Goal: Task Accomplishment & Management: Manage account settings

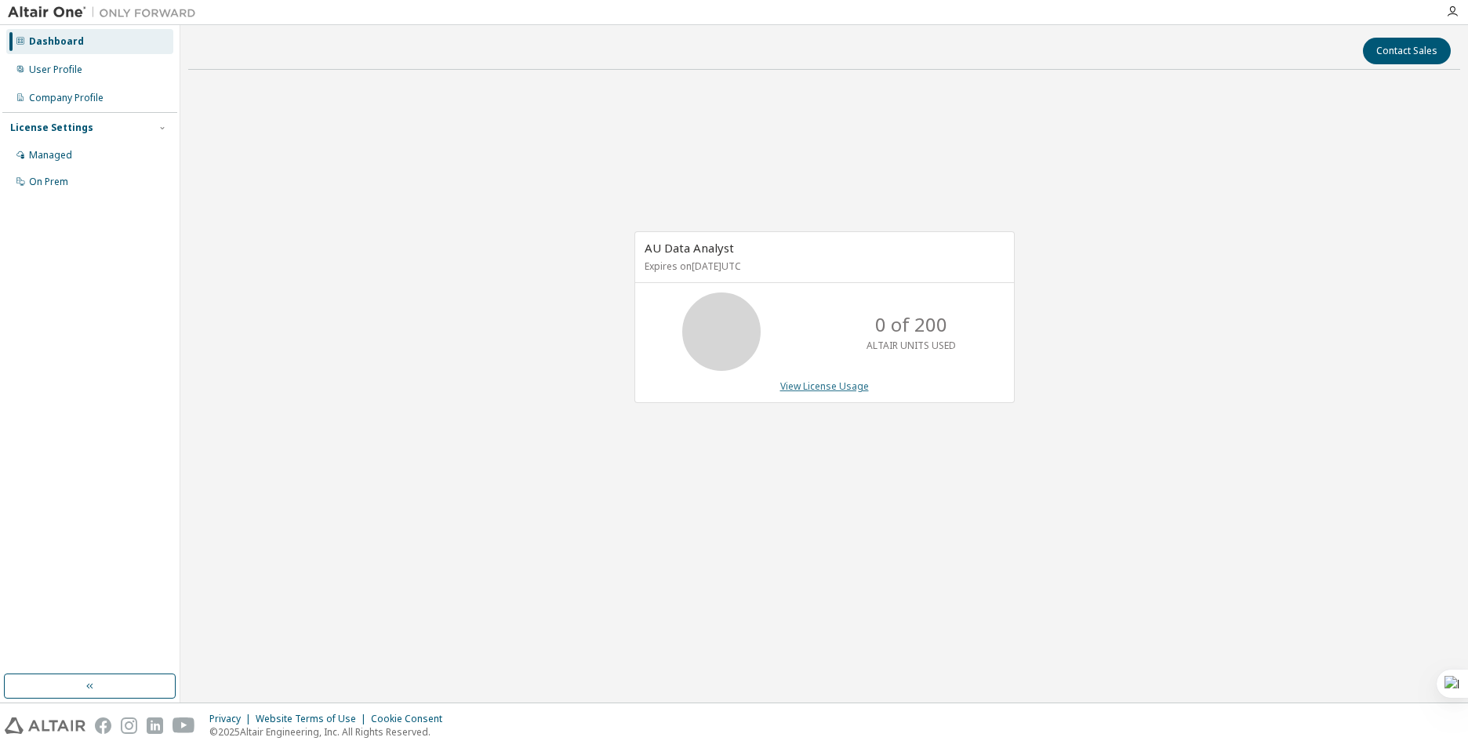
click at [826, 387] on link "View License Usage" at bounding box center [824, 385] width 89 height 13
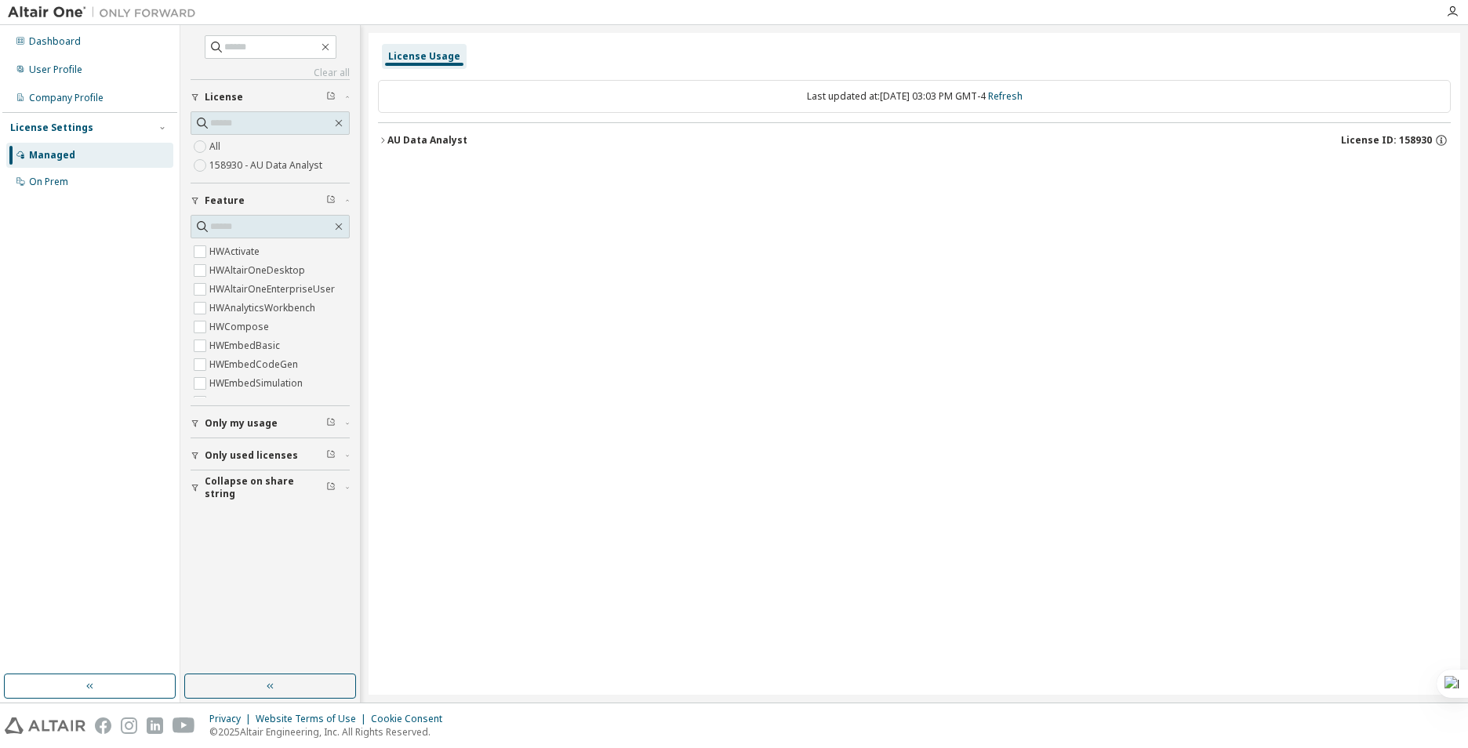
scroll to position [78, 0]
click at [350, 274] on div "Clear all Collapse on share string Only used licenses Only my usage Feature Glo…" at bounding box center [270, 349] width 175 height 645
click at [387, 144] on icon "button" at bounding box center [382, 140] width 9 height 9
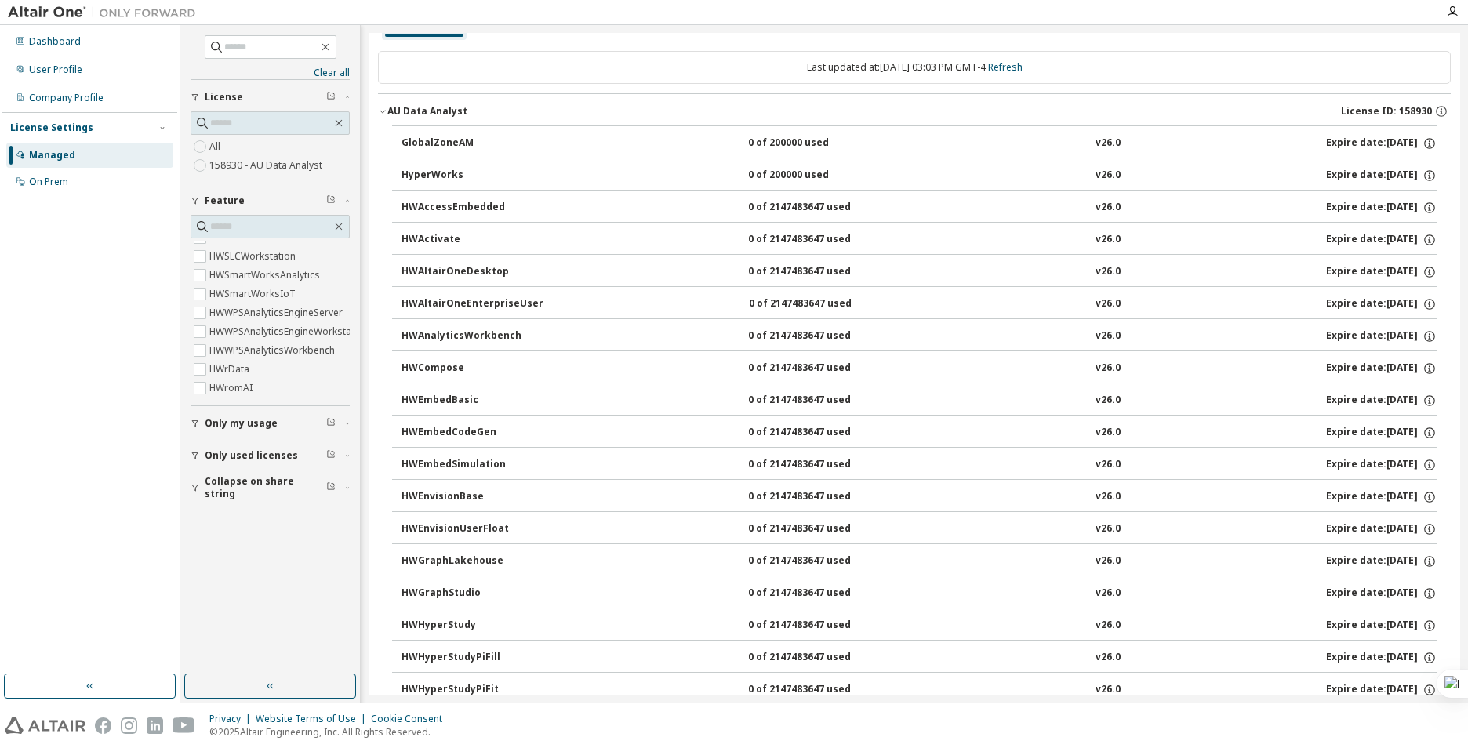
scroll to position [0, 0]
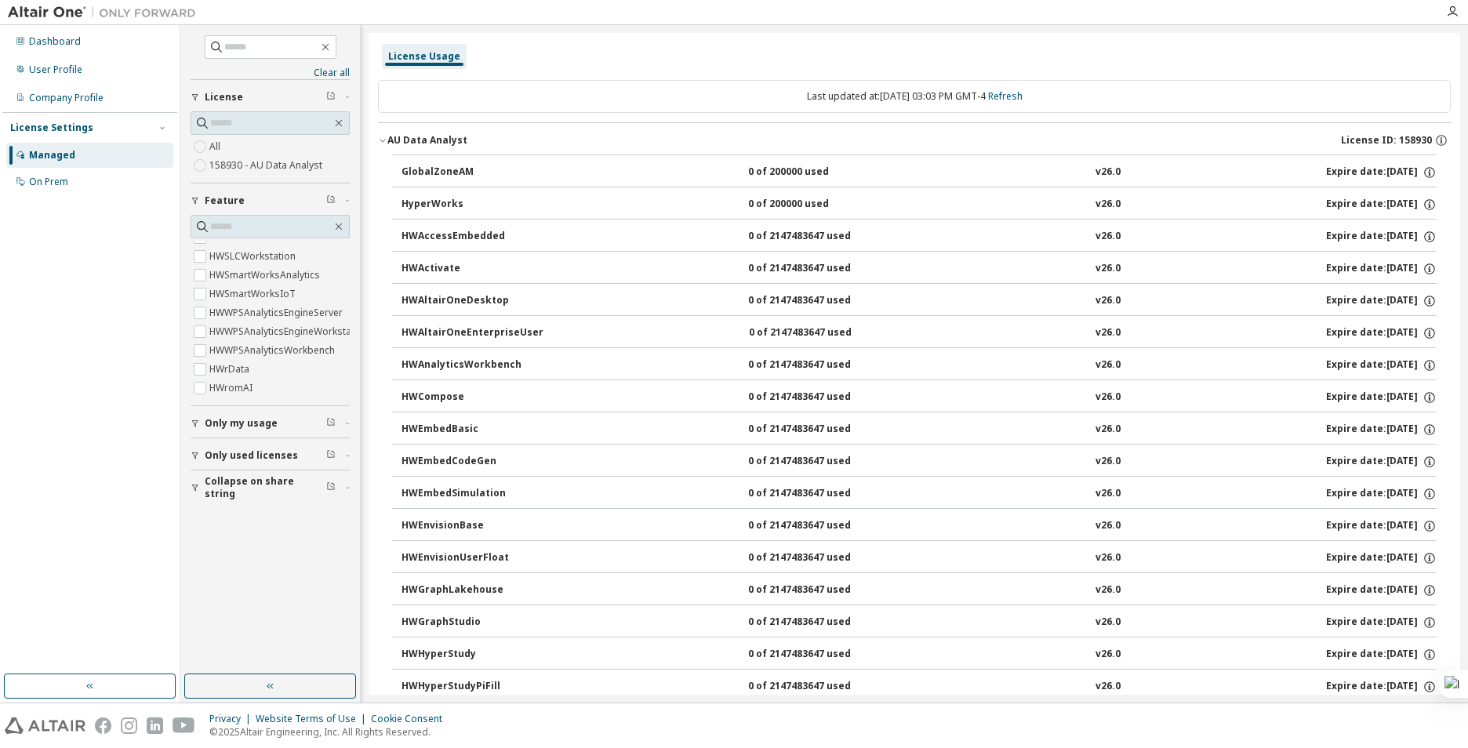
click at [258, 158] on label "158930 - AU Data Analyst" at bounding box center [267, 165] width 116 height 19
click at [266, 169] on label "158930 - AU Data Analyst" at bounding box center [267, 165] width 116 height 19
click at [234, 418] on span "Only my usage" at bounding box center [241, 423] width 73 height 13
click at [227, 467] on button "Only used licenses" at bounding box center [270, 455] width 159 height 34
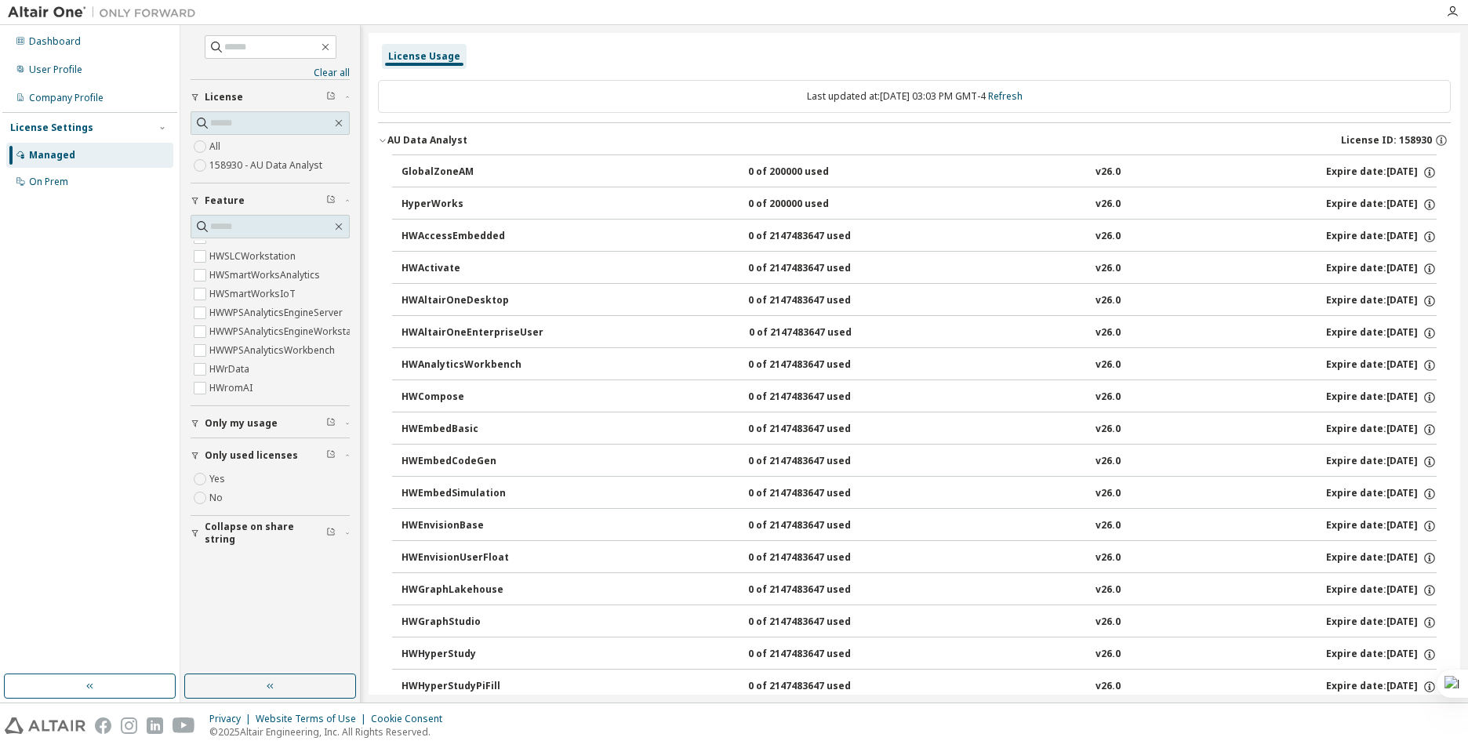
click at [238, 455] on span "Only used licenses" at bounding box center [251, 455] width 93 height 13
click at [241, 479] on button "Collapse on share string" at bounding box center [270, 487] width 159 height 34
click at [796, 276] on button "HWActivate 0 of 2147483647 used v26.0 Expire date: [DATE]" at bounding box center [918, 269] width 1035 height 34
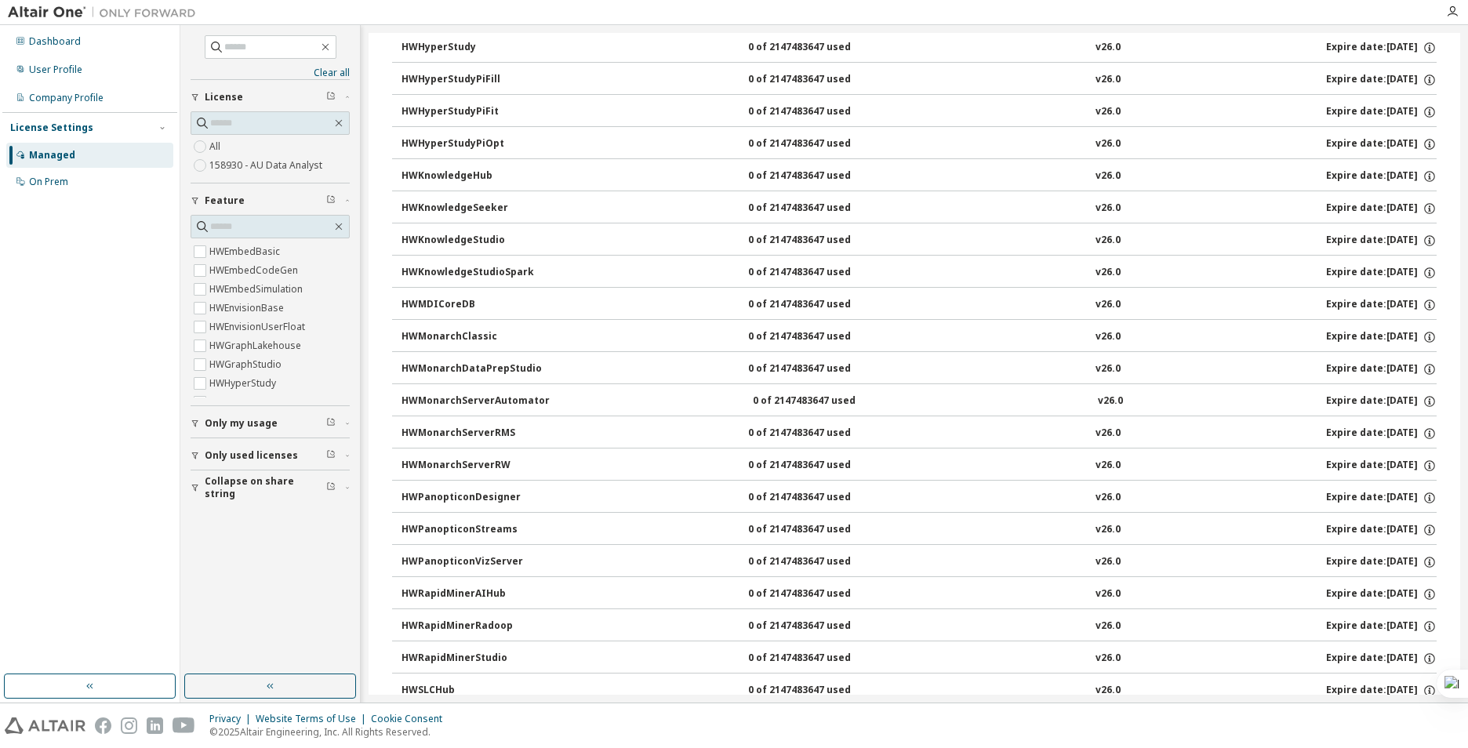
scroll to position [0, 0]
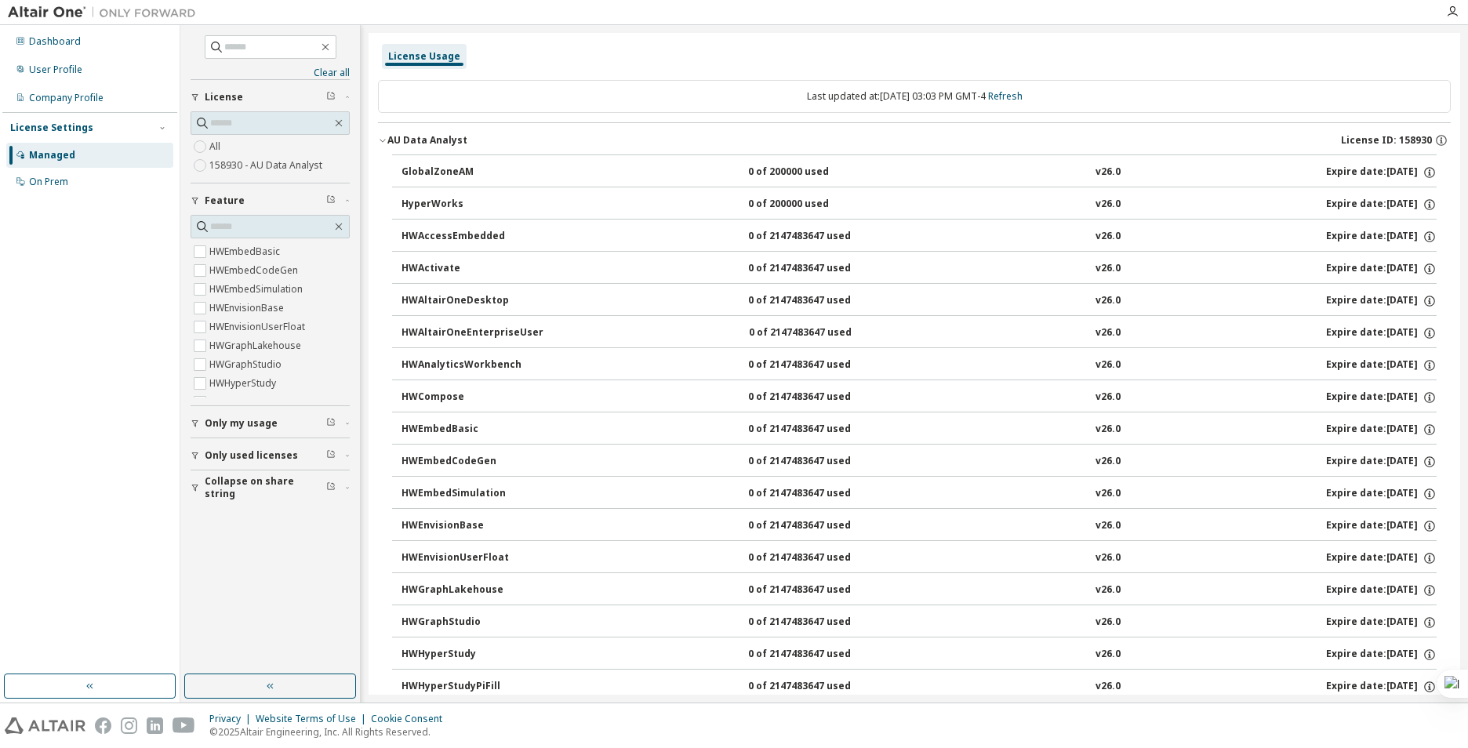
click at [421, 143] on div "AU Data Analyst" at bounding box center [427, 140] width 80 height 13
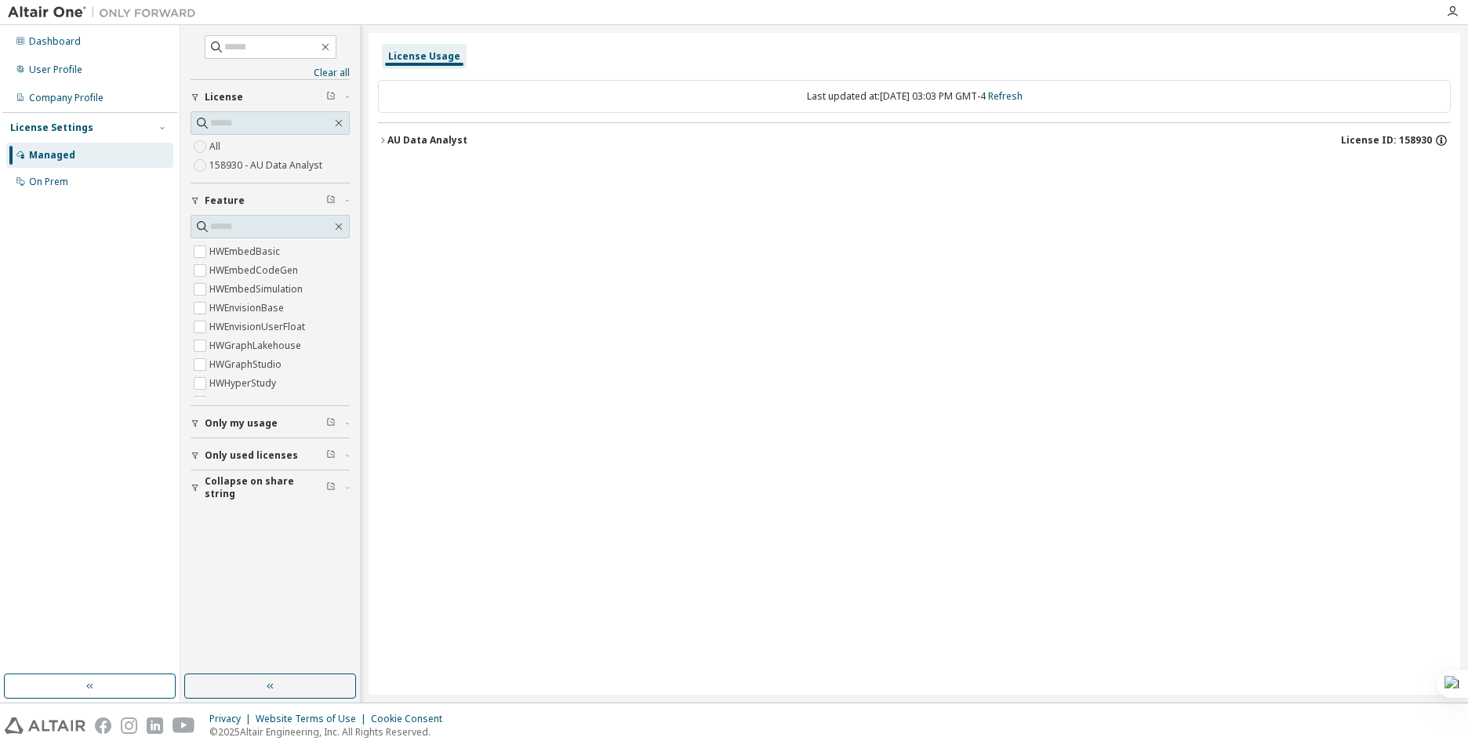
click at [1436, 139] on icon "button" at bounding box center [1441, 140] width 14 height 14
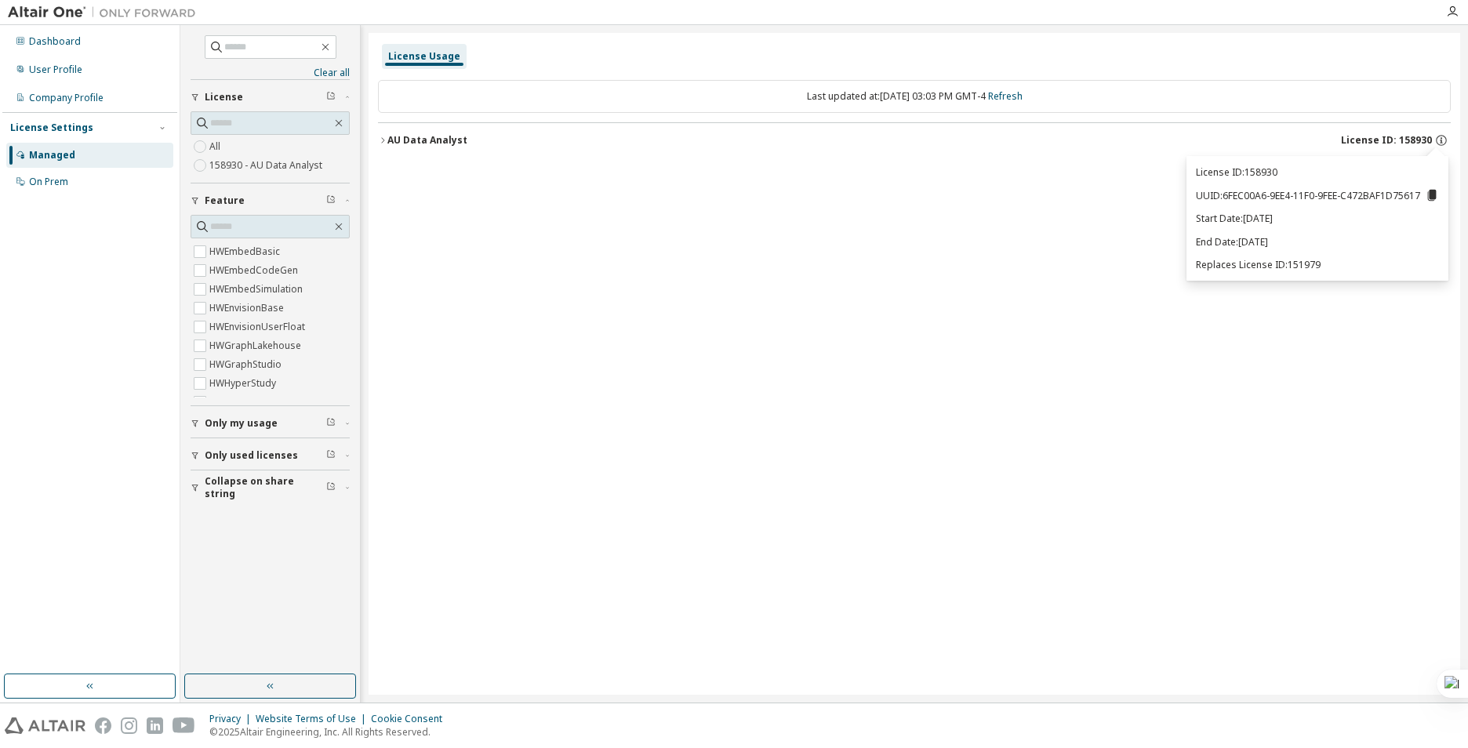
click at [68, 154] on div "Managed" at bounding box center [52, 155] width 46 height 13
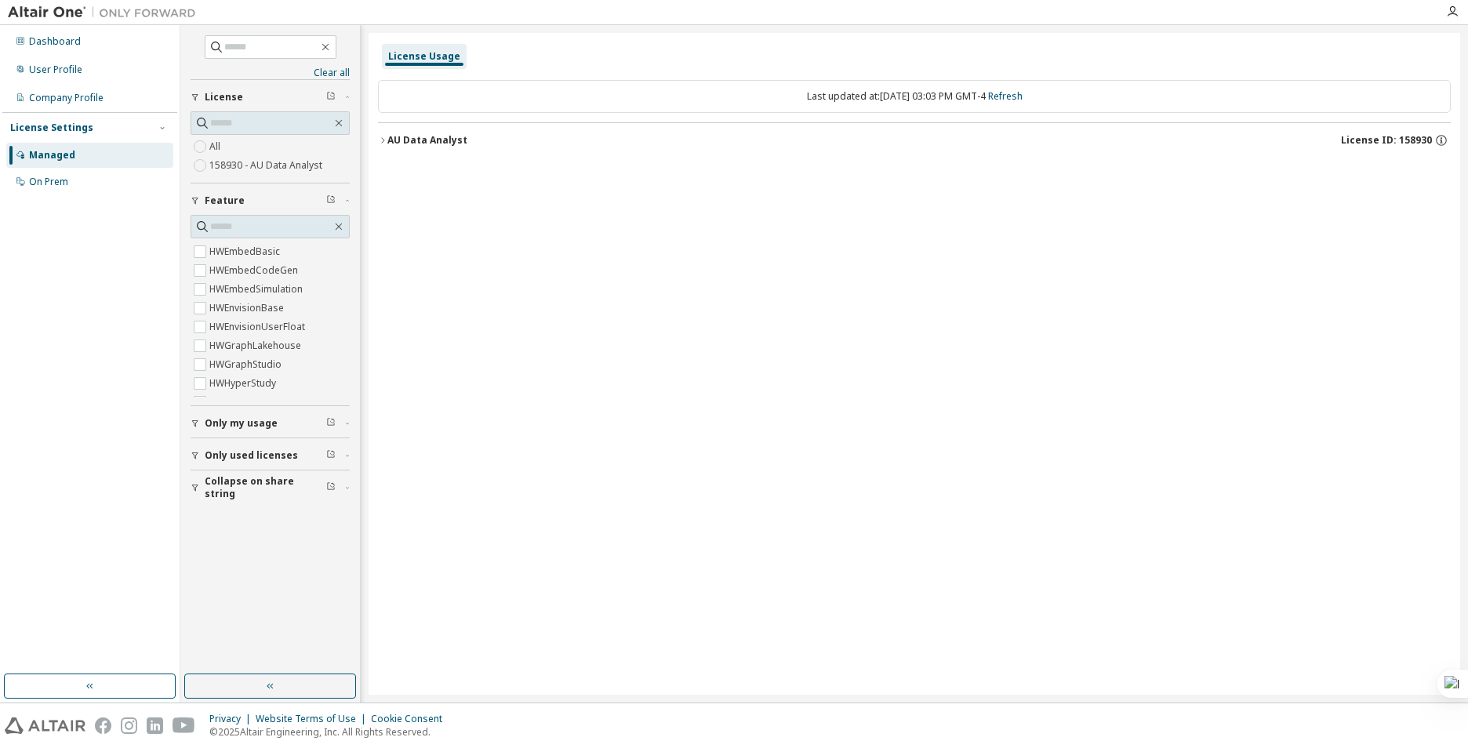
click at [434, 137] on div "AU Data Analyst" at bounding box center [427, 140] width 80 height 13
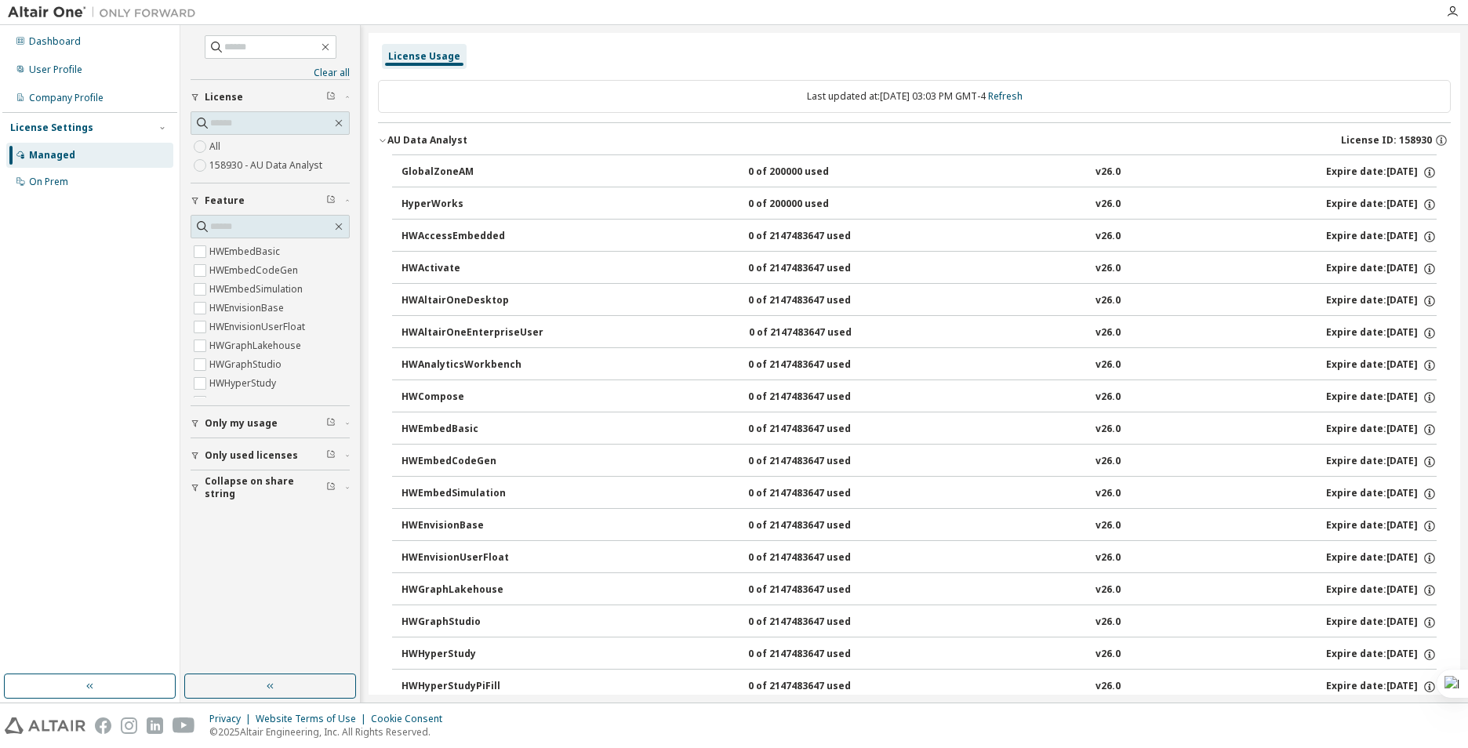
click at [510, 154] on div "GlobalZoneAM 0 of 200000 used v26.0 Expire date: [DATE]" at bounding box center [914, 170] width 1044 height 32
click at [456, 158] on button "GlobalZoneAM 0 of 200000 used v26.0 Expire date: [DATE]" at bounding box center [918, 172] width 1035 height 34
click at [453, 170] on div "GlobalZoneAM" at bounding box center [471, 172] width 141 height 14
click at [1422, 178] on icon "button" at bounding box center [1429, 172] width 14 height 14
click at [1383, 200] on p "Options: NONE" at bounding box center [1383, 199] width 82 height 13
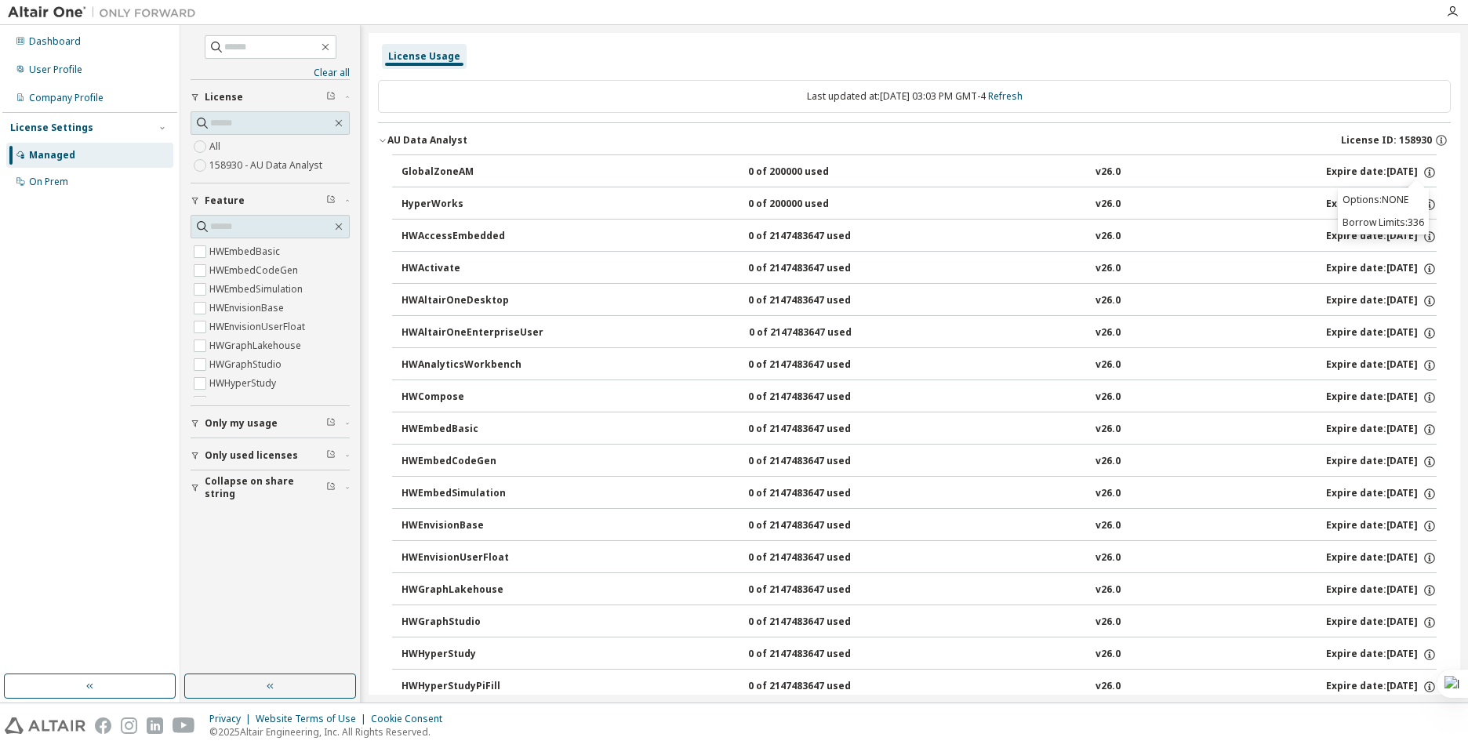
click at [1381, 231] on div "Options: NONE Borrow Limits: 336" at bounding box center [1383, 210] width 91 height 45
drag, startPoint x: 1386, startPoint y: 221, endPoint x: 1028, endPoint y: 271, distance: 361.7
click at [1386, 220] on p "Borrow Limits: 336" at bounding box center [1383, 222] width 82 height 13
click at [921, 292] on button "HWAltairOneDesktop 0 of 2147483647 used v26.0 Expire date: [DATE]" at bounding box center [918, 301] width 1035 height 34
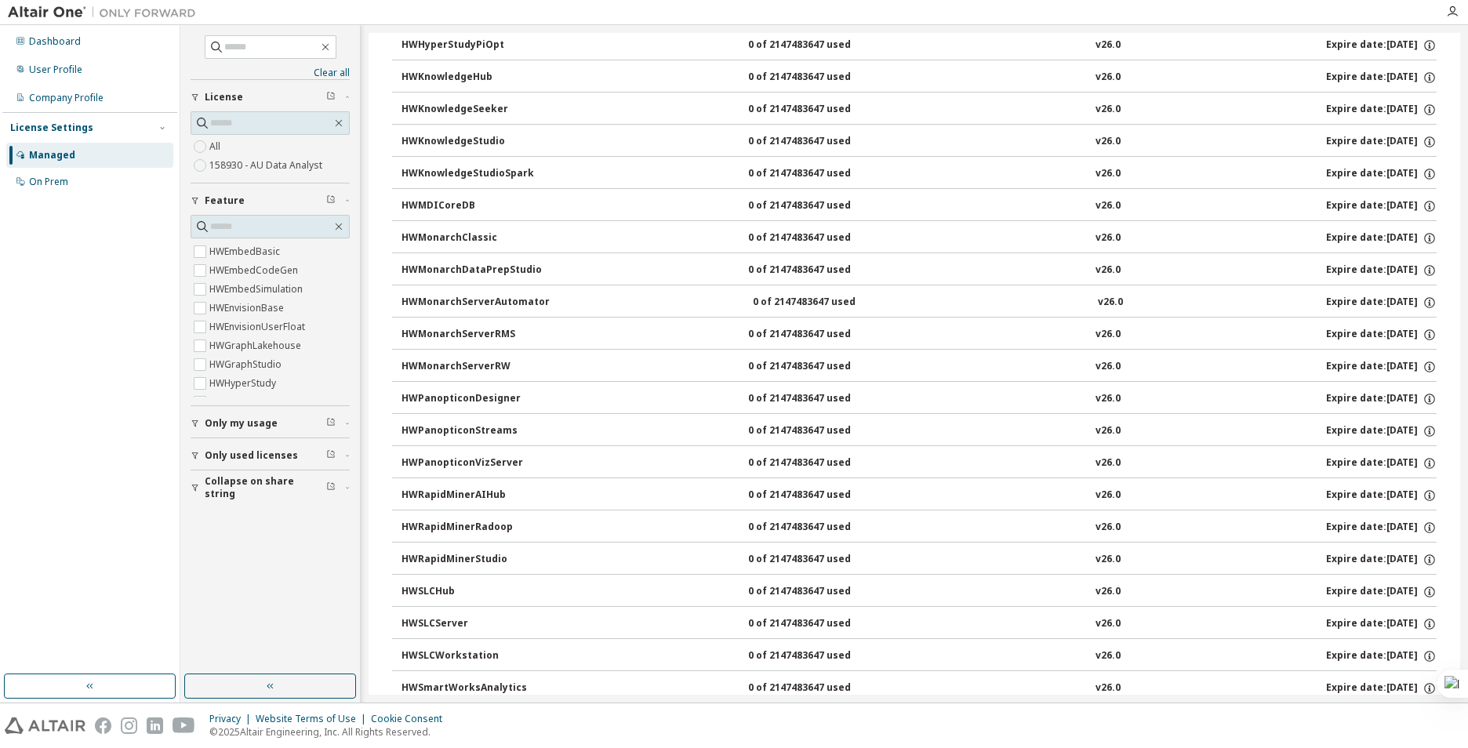
scroll to position [935, 0]
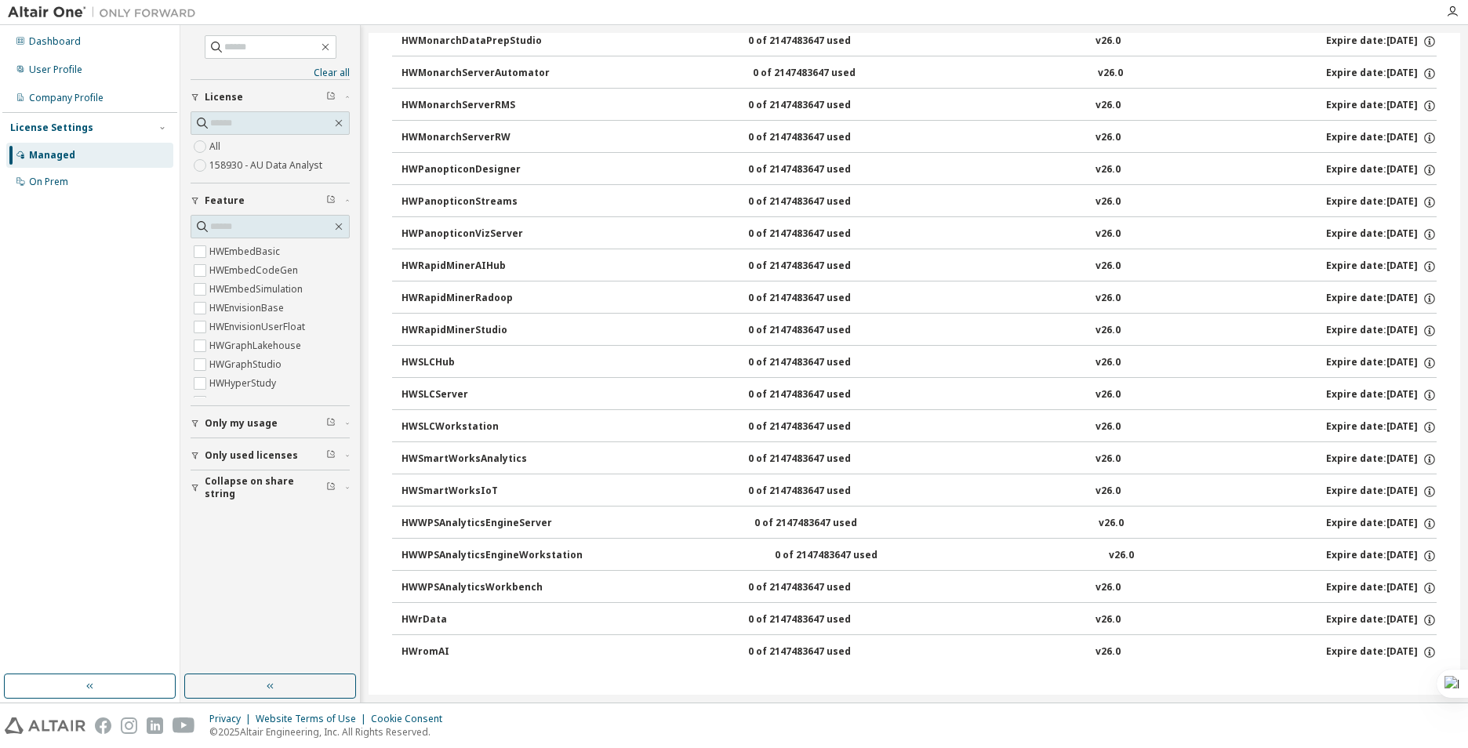
click at [1384, 260] on div "Expire date: [DATE]" at bounding box center [1381, 267] width 111 height 14
click at [1411, 266] on div "Expire date: [DATE]" at bounding box center [1381, 267] width 111 height 14
click at [1422, 265] on icon "button" at bounding box center [1429, 267] width 14 height 14
click at [1424, 262] on icon "button" at bounding box center [1429, 266] width 11 height 11
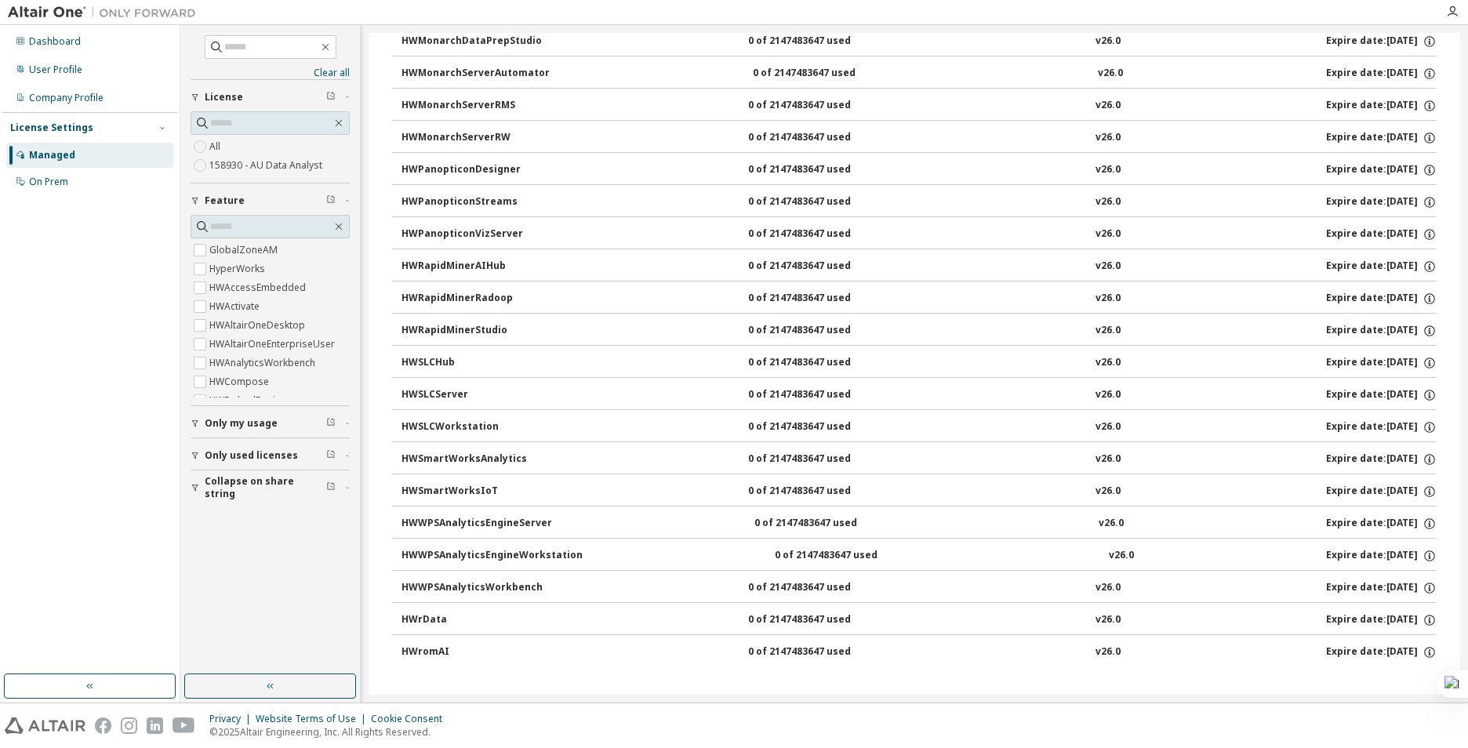
click at [220, 164] on label "158930 - AU Data Analyst" at bounding box center [267, 165] width 116 height 19
click at [55, 49] on div "Dashboard" at bounding box center [89, 41] width 167 height 25
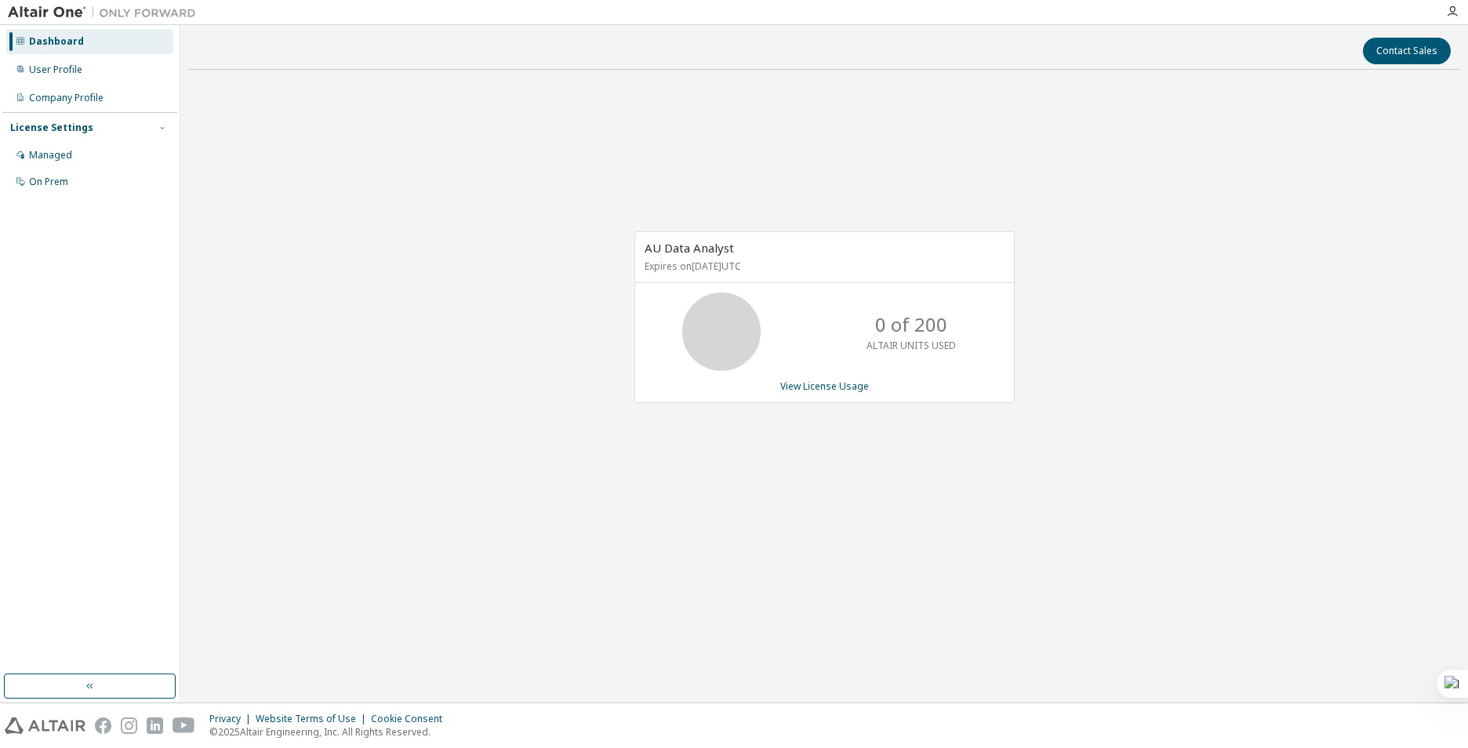
click at [888, 332] on p "0 of 200" at bounding box center [911, 324] width 72 height 27
click at [724, 328] on icon at bounding box center [721, 331] width 39 height 39
click at [710, 263] on p "Expires on [DATE] UTC" at bounding box center [823, 266] width 356 height 13
click at [42, 74] on div "User Profile" at bounding box center [55, 70] width 53 height 13
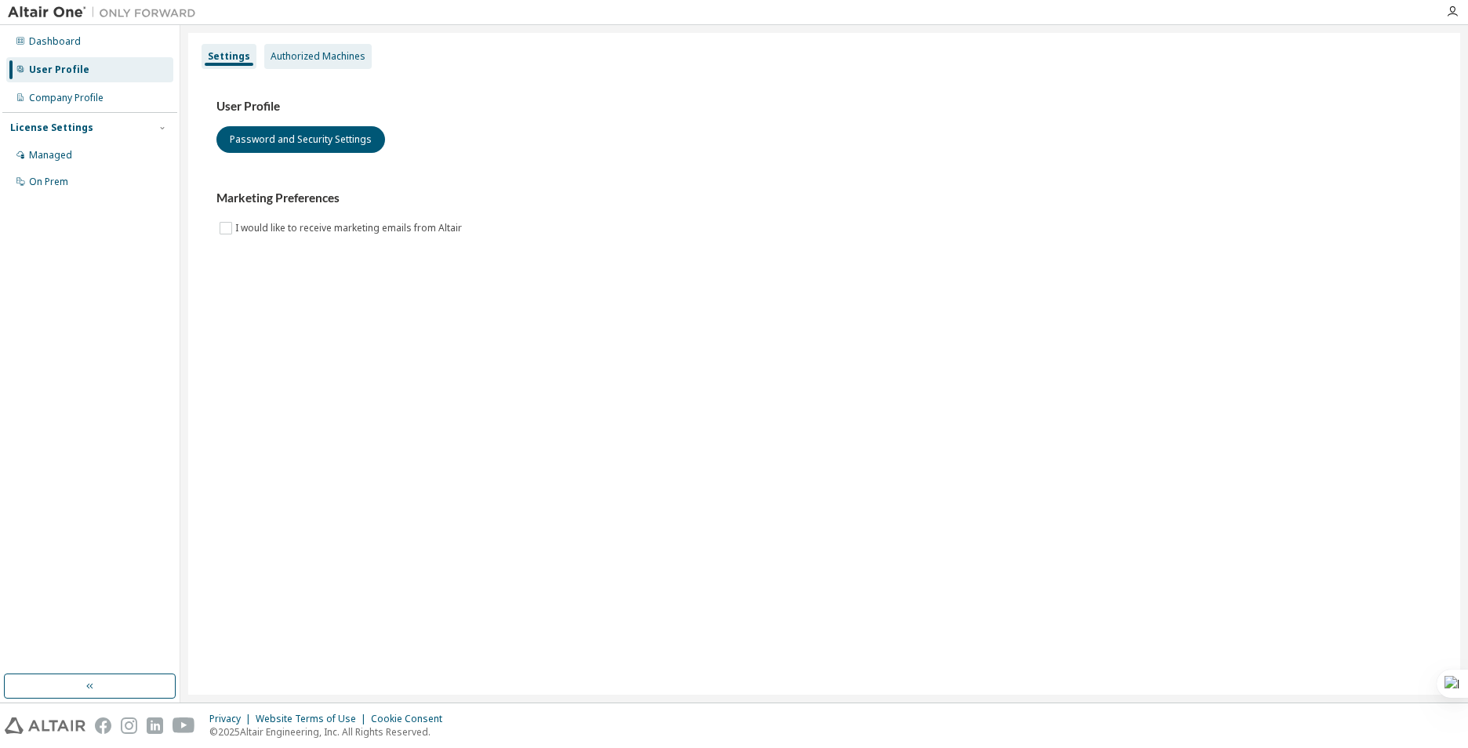
click at [315, 54] on div "Authorized Machines" at bounding box center [318, 56] width 95 height 13
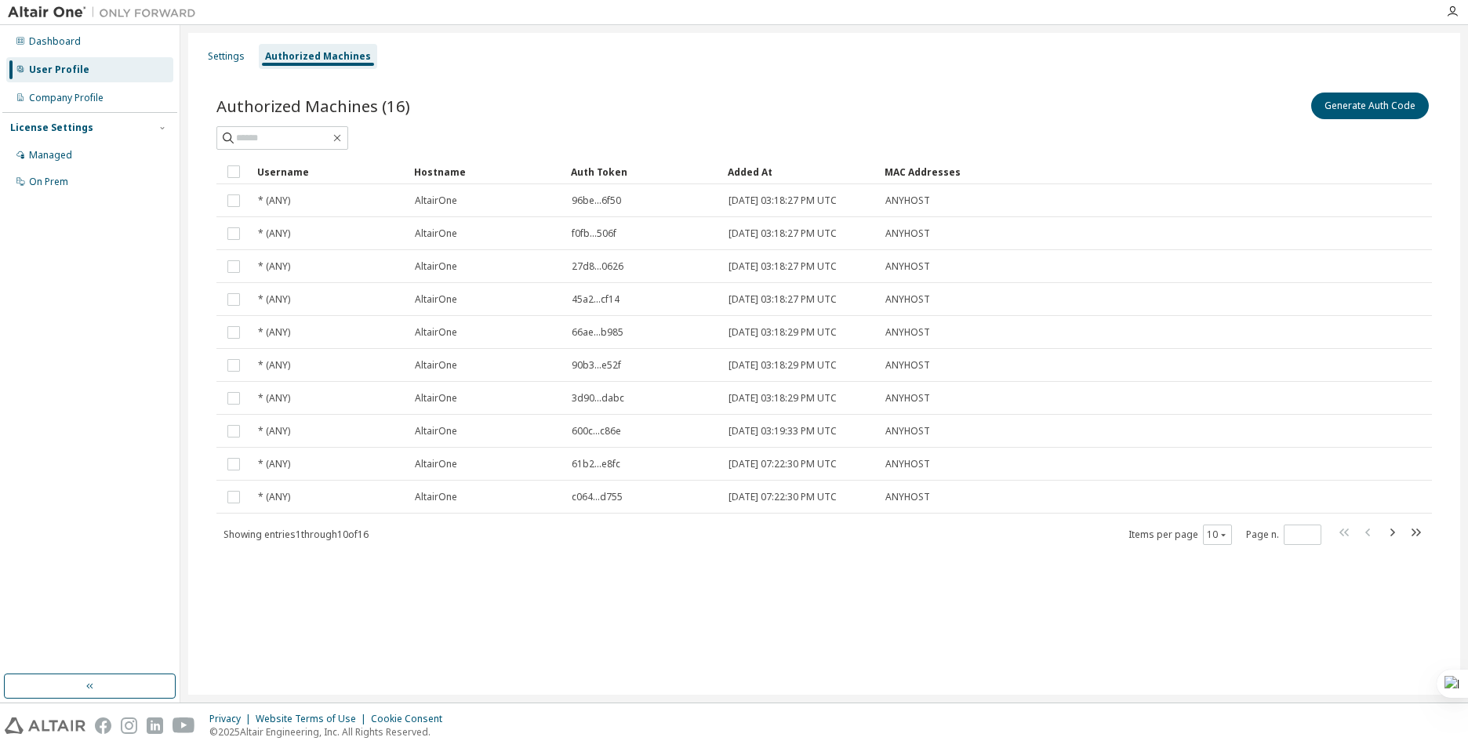
click at [1358, 129] on div at bounding box center [823, 138] width 1215 height 24
click at [1362, 114] on button "Generate Auth Code" at bounding box center [1370, 106] width 118 height 27
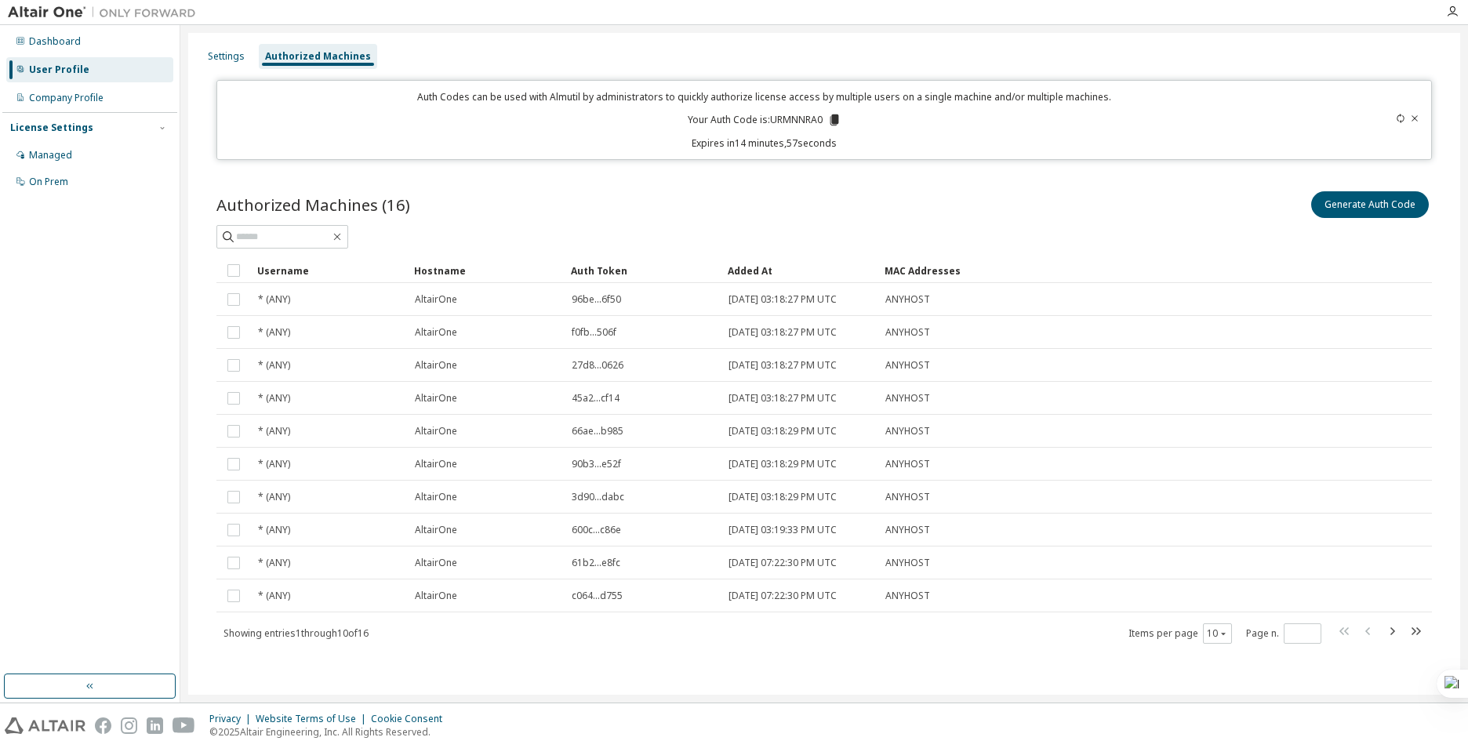
click at [802, 120] on p "Your Auth Code is: URMNNRA0" at bounding box center [765, 120] width 154 height 14
copy p "URMNNRA0"
click at [948, 131] on div "Auth Codes can be used with Almutil by administrators to quickly authorize lice…" at bounding box center [765, 120] width 1076 height 60
